Goal: Information Seeking & Learning: Learn about a topic

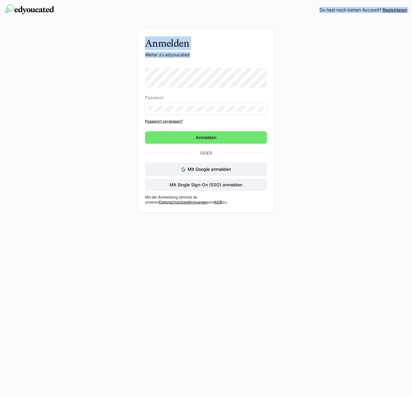
drag, startPoint x: 198, startPoint y: 13, endPoint x: 35, endPoint y: 73, distance: 173.3
click at [35, 73] on div "Registrieren Du hast noch keinen Account? Registrieren Anmelden Weiter zu edyou…" at bounding box center [206, 198] width 412 height 397
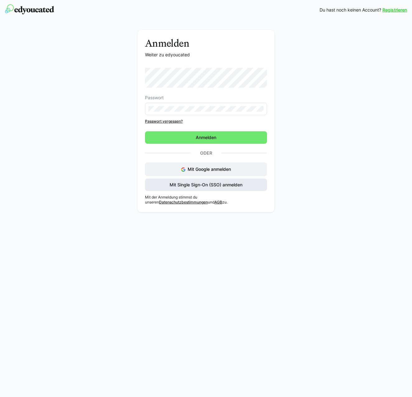
click at [177, 182] on span "Mit Single Sign-On (SSO) anmelden" at bounding box center [206, 185] width 75 height 6
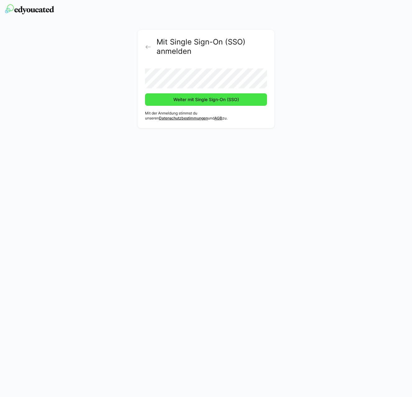
click at [200, 98] on span "Weiter mit Single Sign-On (SSO)" at bounding box center [205, 99] width 67 height 6
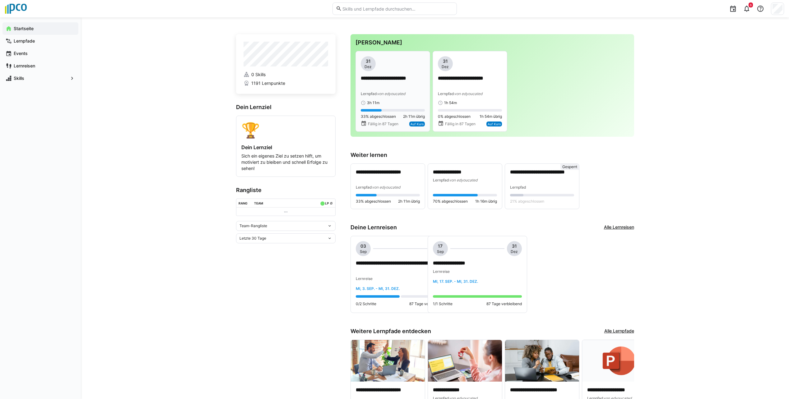
click at [389, 98] on div "**********" at bounding box center [393, 80] width 64 height 49
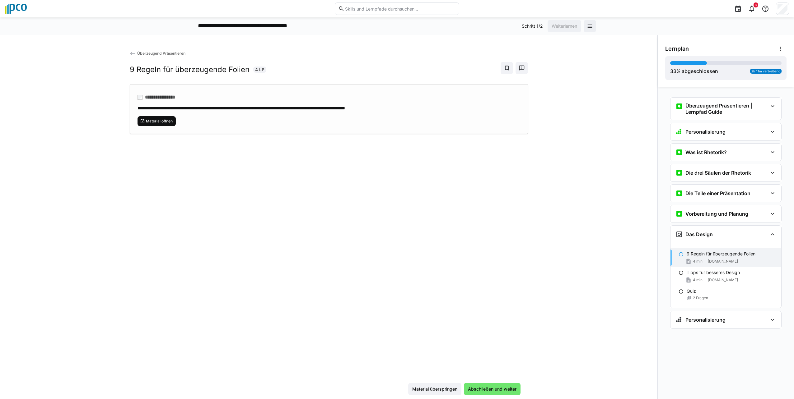
click at [151, 119] on span "Material öffnen" at bounding box center [159, 121] width 28 height 5
click at [411, 105] on div "Überzeugend Präsentieren | Lernpfad Guide" at bounding box center [725, 109] width 111 height 22
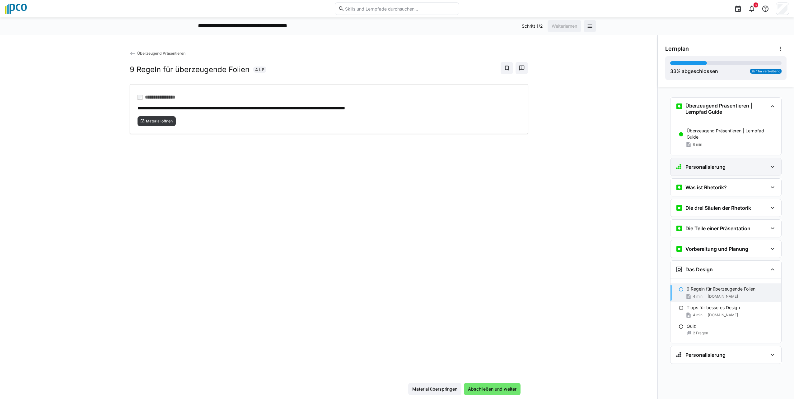
click at [411, 167] on div "Personalisierung" at bounding box center [721, 166] width 92 height 7
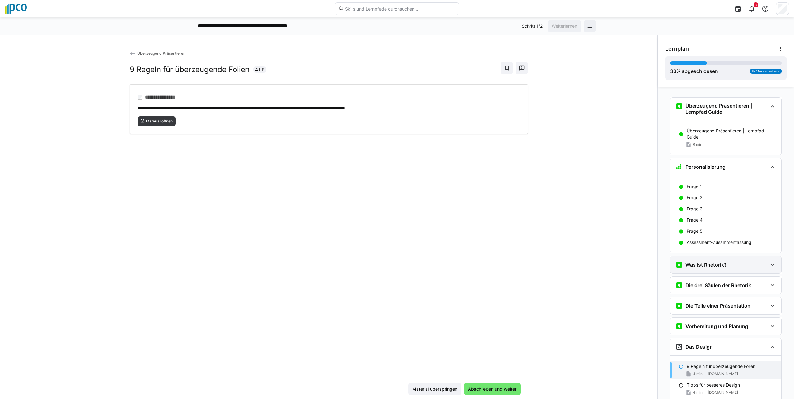
click at [411, 264] on eds-icon at bounding box center [772, 264] width 7 height 7
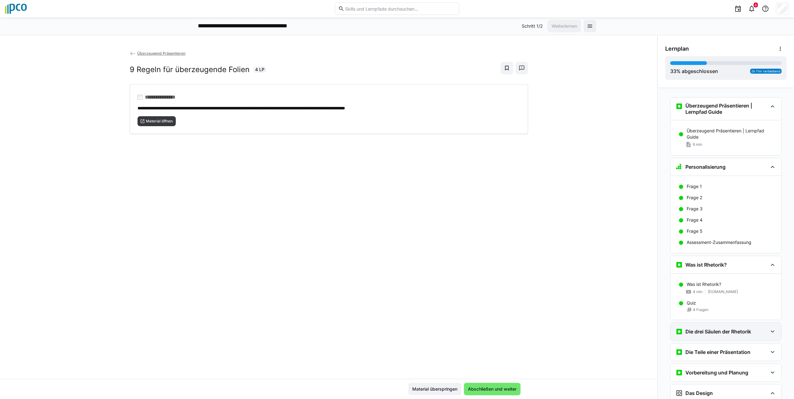
click at [411, 333] on eds-icon at bounding box center [772, 331] width 7 height 7
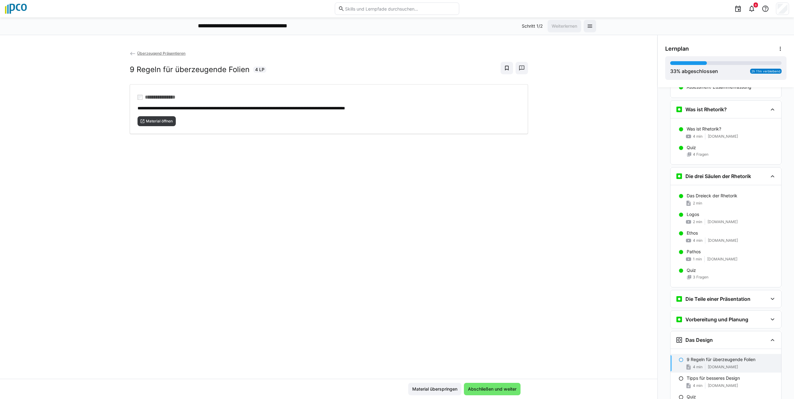
scroll to position [210, 0]
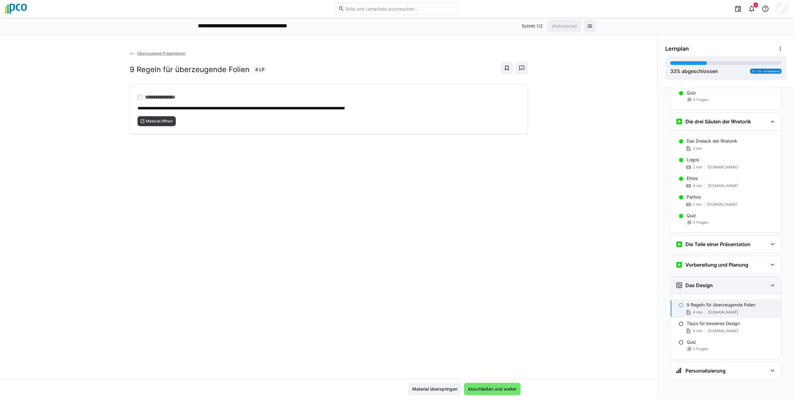
click at [411, 287] on eds-icon at bounding box center [772, 285] width 7 height 7
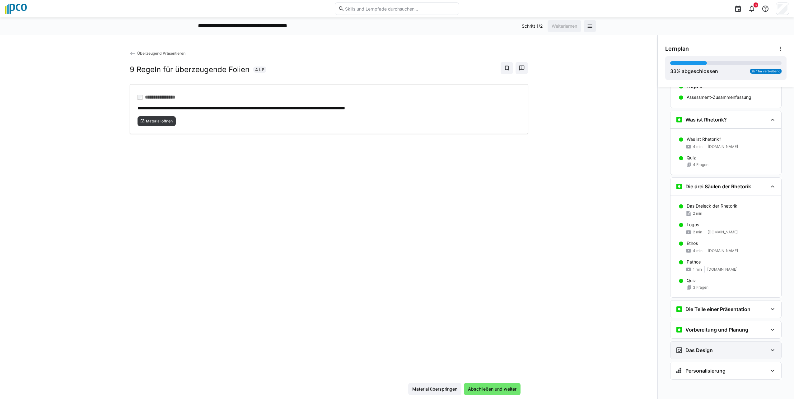
scroll to position [145, 0]
click at [411, 353] on div "Das Design" at bounding box center [725, 350] width 111 height 17
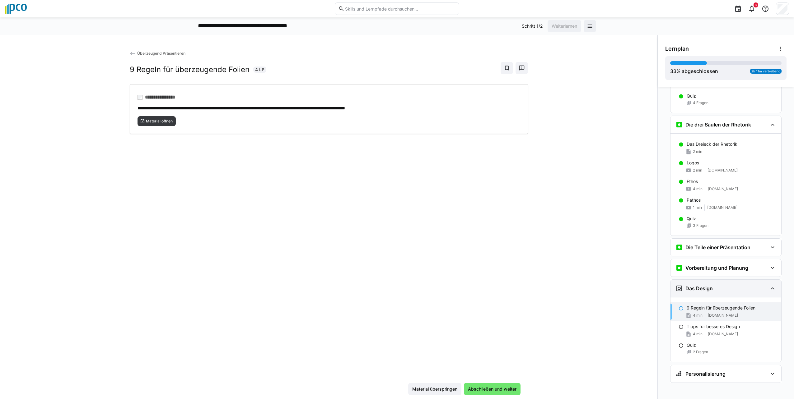
scroll to position [210, 0]
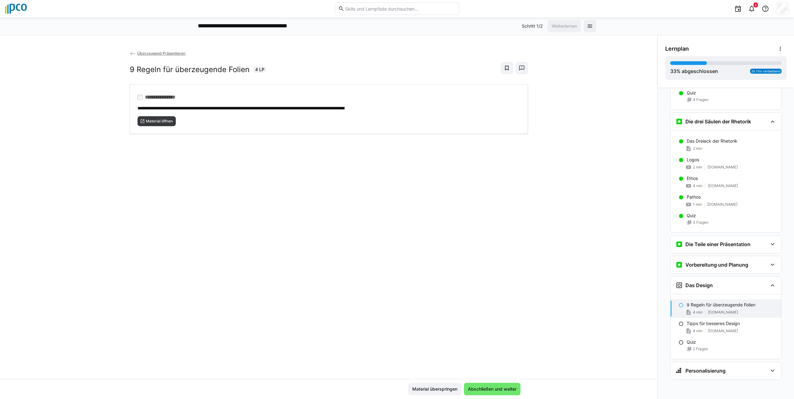
click at [411, 307] on eds-icon at bounding box center [680, 305] width 5 height 5
click at [411, 305] on eds-icon at bounding box center [680, 305] width 5 height 5
click at [411, 305] on p "9 Regeln für überzeugende Folien" at bounding box center [720, 305] width 69 height 6
click at [411, 307] on p "9 Regeln für überzeugende Folien" at bounding box center [720, 305] width 69 height 6
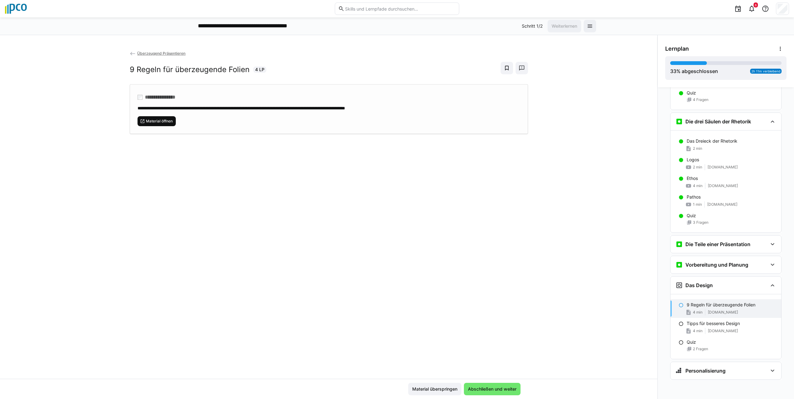
click at [169, 119] on span "Material öffnen" at bounding box center [159, 121] width 28 height 5
